Goal: Navigation & Orientation: Find specific page/section

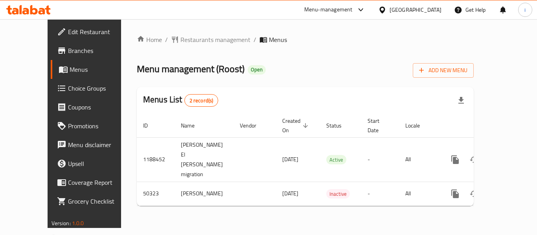
click at [180, 43] on span "Restaurants management" at bounding box center [215, 39] width 70 height 9
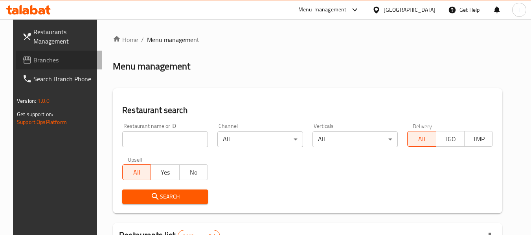
click at [43, 62] on span "Branches" at bounding box center [64, 59] width 62 height 9
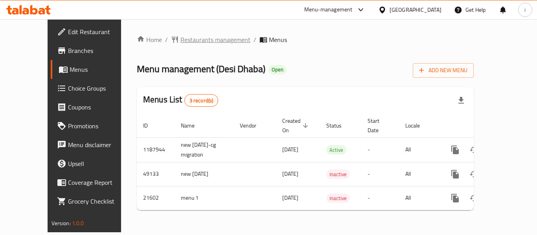
click at [180, 39] on span "Restaurants management" at bounding box center [215, 39] width 70 height 9
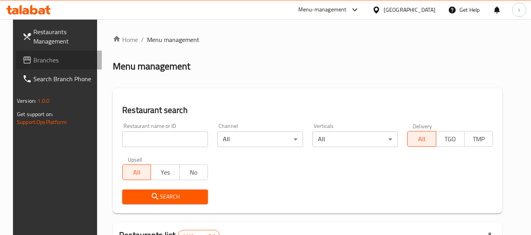
click at [33, 60] on span "Branches" at bounding box center [64, 59] width 62 height 9
